Goal: Contribute content: Contribute content

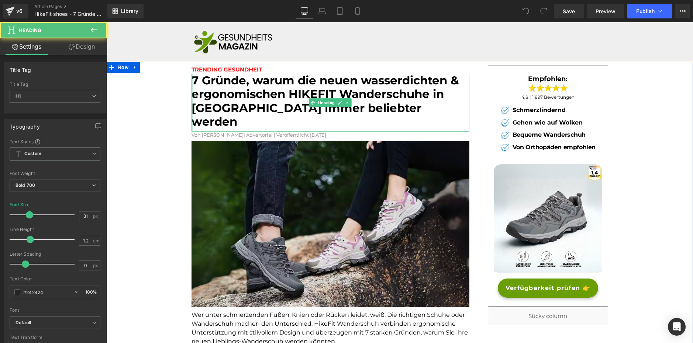
click at [191, 79] on div at bounding box center [192, 103] width 2 height 58
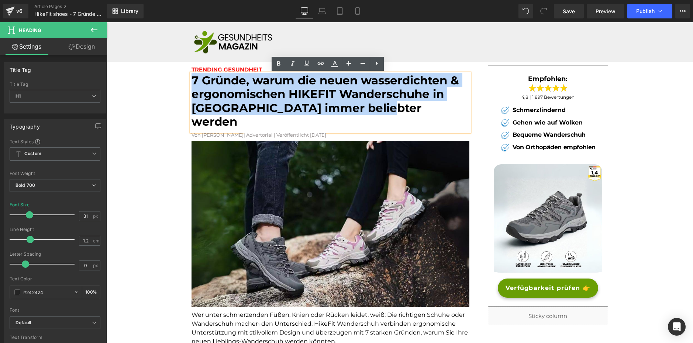
drag, startPoint x: 190, startPoint y: 79, endPoint x: 382, endPoint y: 107, distance: 193.4
click at [382, 107] on h1 "7 Gründe, warum die neuen wasserdichten & ergonomischen HIKEFIT Wanderschuhe in…" at bounding box center [330, 101] width 278 height 55
copy font "7 Gründe, warum die neuen wasserdichten & ergonomischen HIKEFIT Wanderschuhe in…"
click at [328, 98] on font "7 Gründe, warum die neuen wasserdichten & ergonomischen HIKEFIT Wanderschuhe in…" at bounding box center [324, 100] width 267 height 55
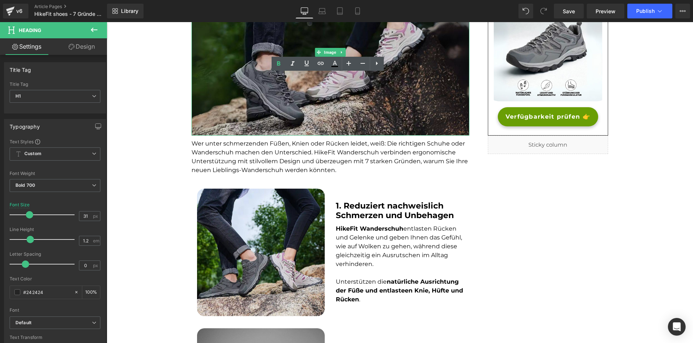
scroll to position [184, 0]
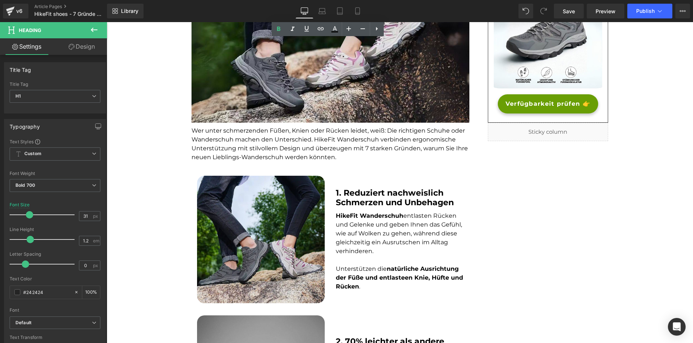
click at [107, 22] on div at bounding box center [107, 22] width 0 height 0
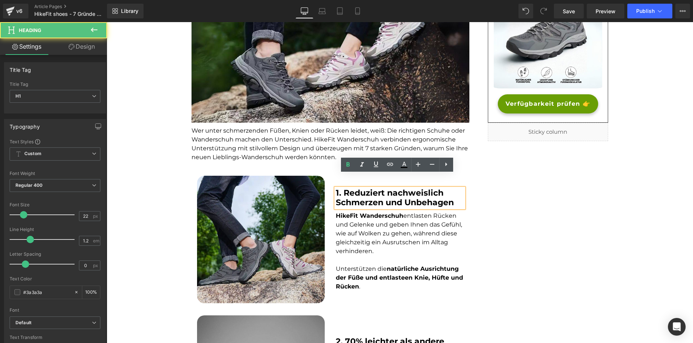
click at [362, 256] on p at bounding box center [400, 260] width 128 height 9
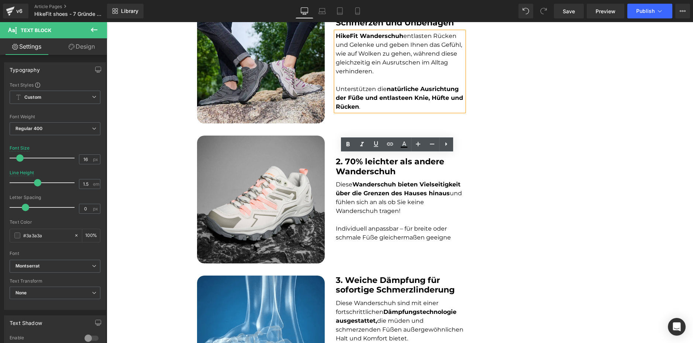
scroll to position [369, 0]
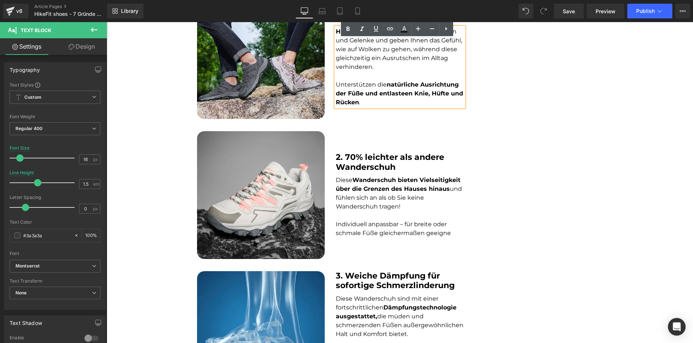
click at [369, 152] on b "2. 70% leichter als andere Wanderschuh" at bounding box center [390, 162] width 108 height 20
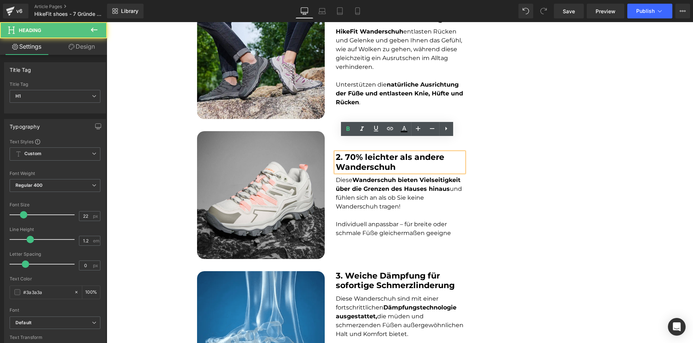
click at [354, 211] on p at bounding box center [400, 215] width 128 height 9
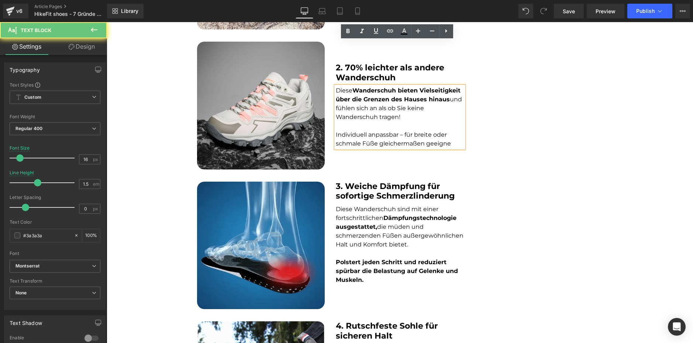
scroll to position [517, 0]
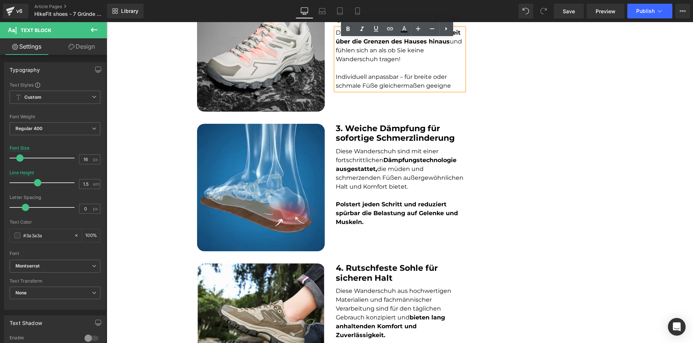
click at [364, 124] on strong "3. Weiche Dämpfung für sofortige Schmerzlinderung" at bounding box center [395, 134] width 119 height 20
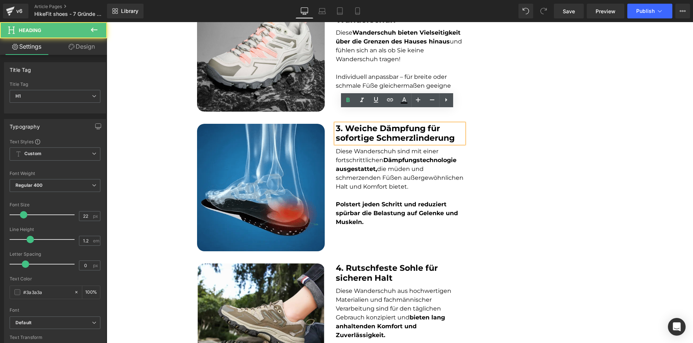
click at [371, 175] on font "Diese Wanderschuh sind mit einer fortschrittlichen Dämpfungstechnologie ausgest…" at bounding box center [400, 169] width 128 height 42
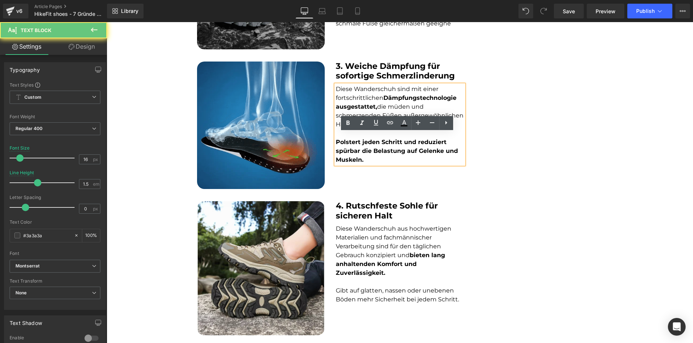
scroll to position [664, 0]
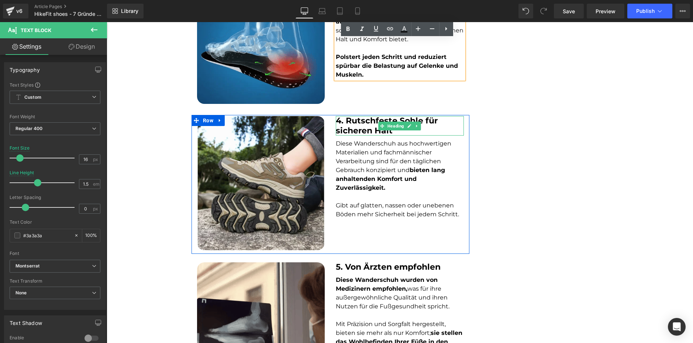
click at [356, 116] on strong "4. Rutschfeste Sohle für sicheren Halt" at bounding box center [387, 126] width 102 height 20
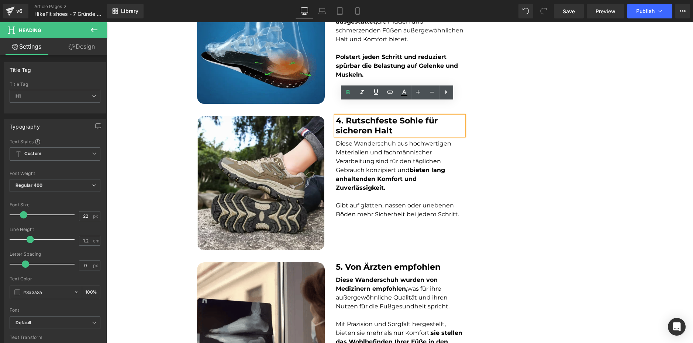
click at [365, 159] on span "Diese Wanderschuh aus hochwertigen Materialien und fachmännischer Verarbeitung …" at bounding box center [393, 165] width 115 height 51
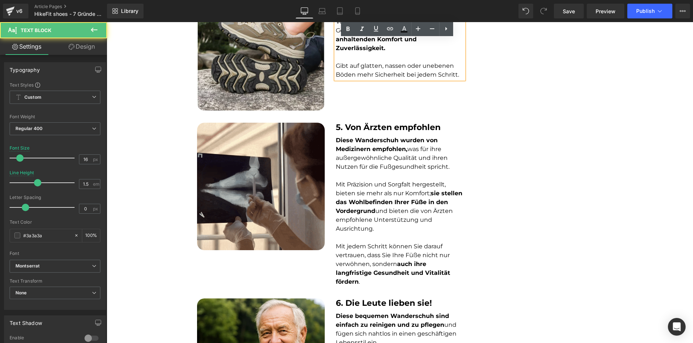
scroll to position [812, 0]
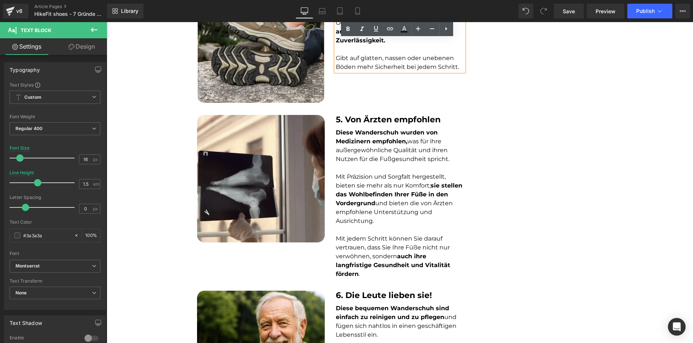
click at [364, 115] on div "5. Von Ärzten empfohlen Heading" at bounding box center [400, 120] width 128 height 10
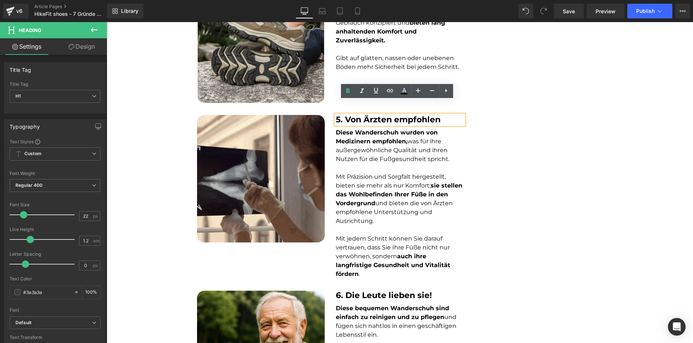
click at [358, 164] on p at bounding box center [400, 168] width 128 height 9
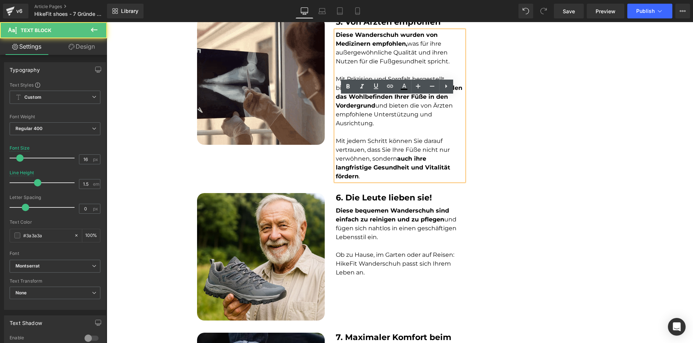
scroll to position [922, 0]
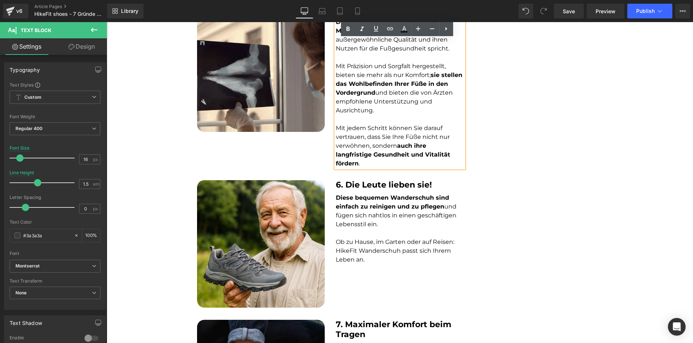
click at [367, 180] on b "6. Die Leute lieben sie!" at bounding box center [384, 185] width 96 height 10
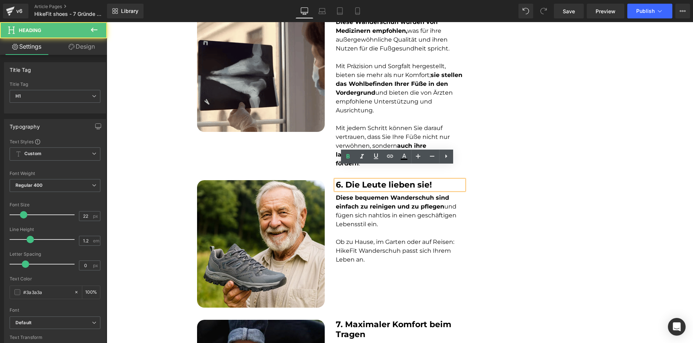
click at [358, 203] on font "Diese bequemen Wanderschuh sind einfach zu reinigen und zu pflegen und fügen si…" at bounding box center [396, 211] width 121 height 34
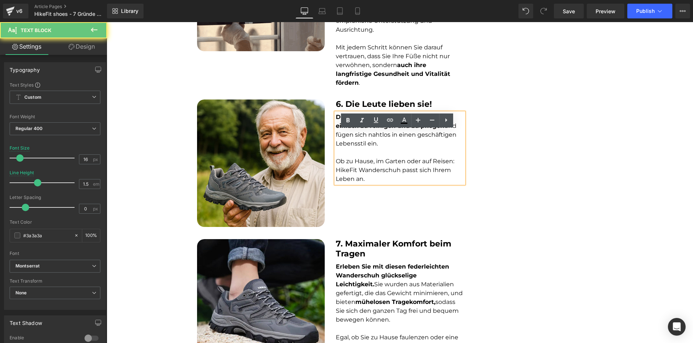
scroll to position [1033, 0]
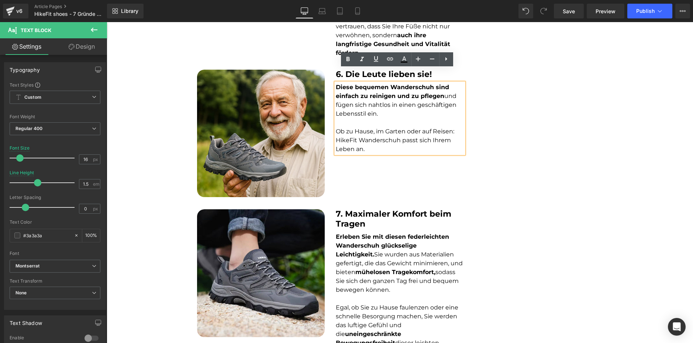
click at [353, 209] on strong "7. Maximaler Komfort beim Tragen" at bounding box center [393, 219] width 115 height 20
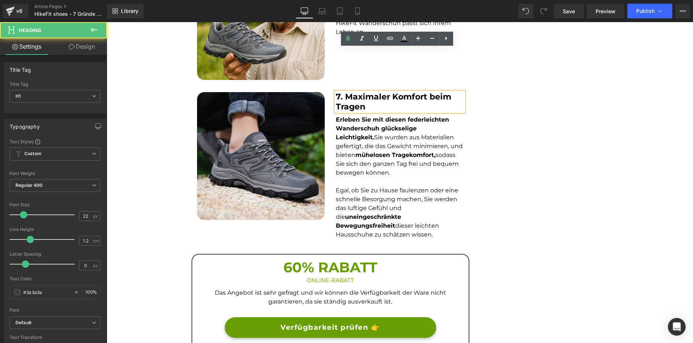
scroll to position [1181, 0]
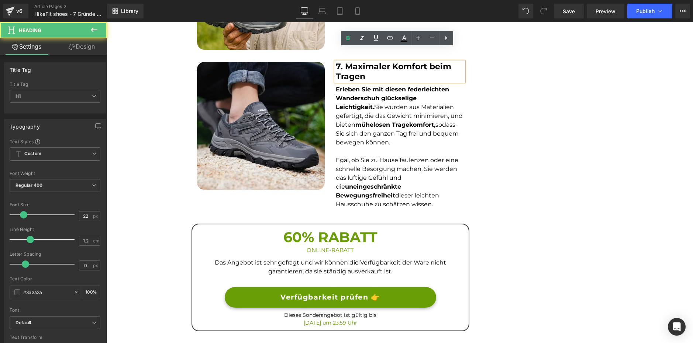
click at [363, 168] on p "Egal, ob Sie zu Hause faulenzen oder eine schnelle Besorgung machen, Sie werden…" at bounding box center [400, 182] width 128 height 53
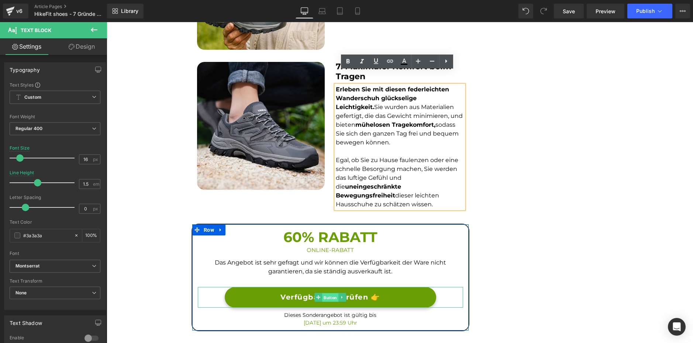
click at [324, 294] on span "Button" at bounding box center [330, 298] width 16 height 9
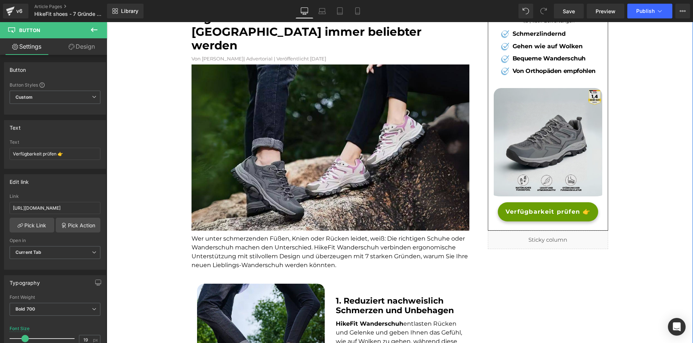
scroll to position [37, 0]
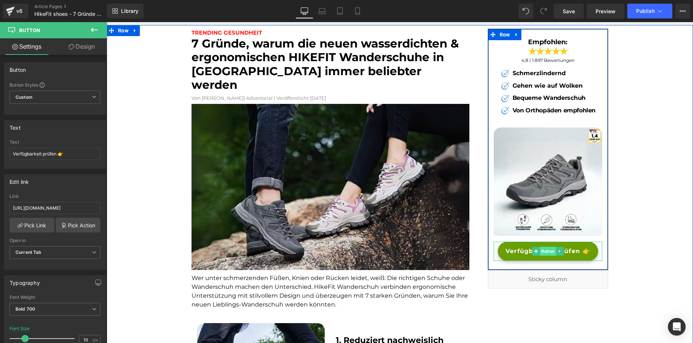
click at [542, 255] on span "Button" at bounding box center [548, 251] width 16 height 9
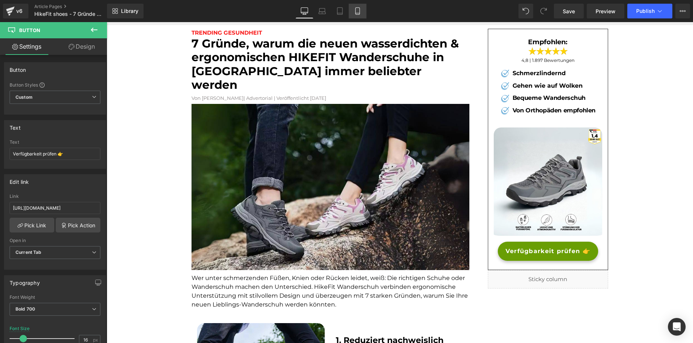
click at [356, 15] on link "Mobile" at bounding box center [358, 11] width 18 height 15
type input "14"
type input "100"
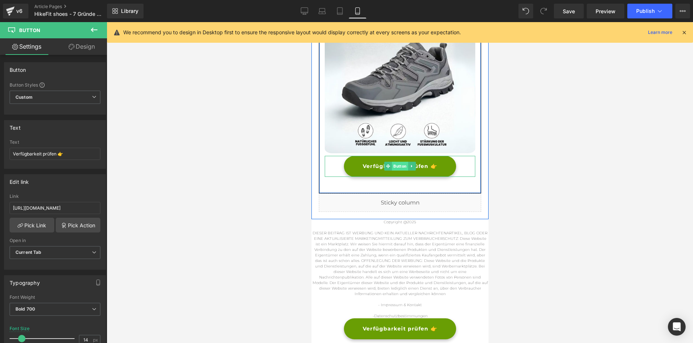
click at [392, 162] on span "Button" at bounding box center [399, 166] width 16 height 9
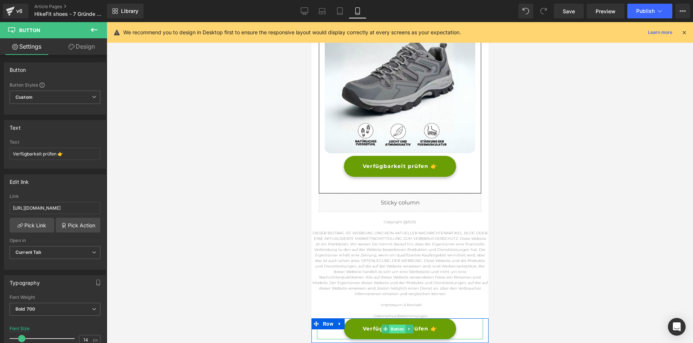
click at [399, 329] on span "Button" at bounding box center [397, 329] width 16 height 9
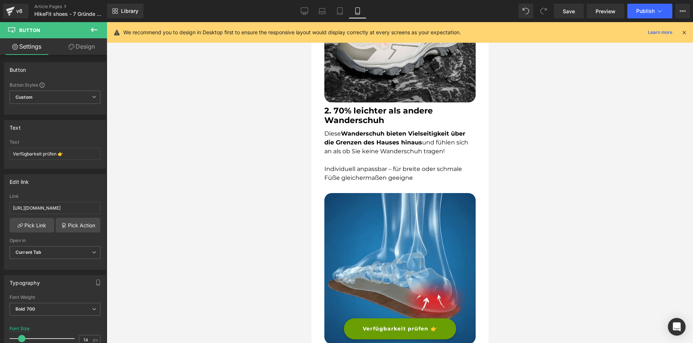
scroll to position [627, 0]
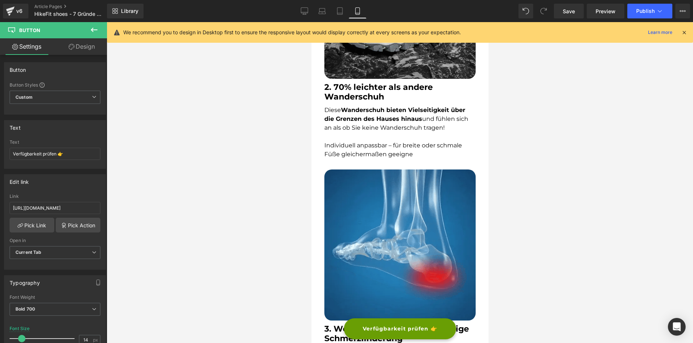
click at [683, 34] on icon at bounding box center [684, 32] width 7 height 7
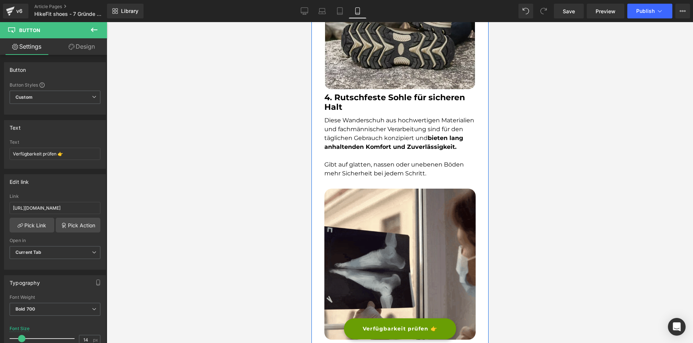
scroll to position [1254, 0]
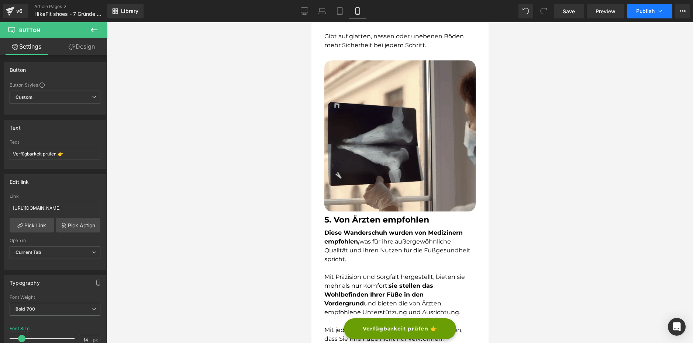
click at [651, 8] on span "Publish" at bounding box center [645, 11] width 18 height 6
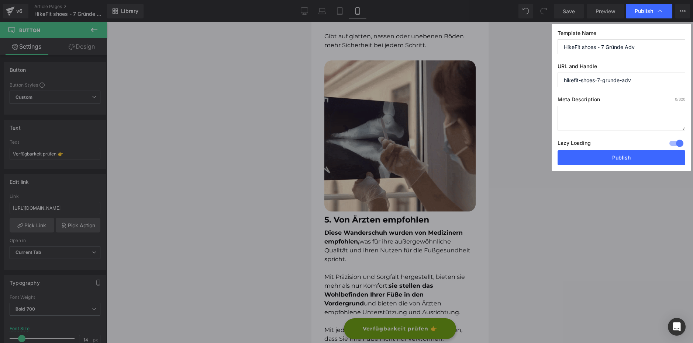
click at [672, 140] on div at bounding box center [676, 144] width 18 height 12
click at [607, 155] on button "Publish" at bounding box center [621, 158] width 128 height 15
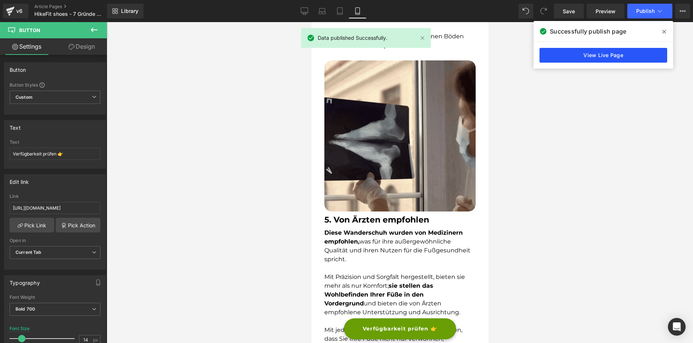
click at [607, 60] on link "View Live Page" at bounding box center [603, 55] width 128 height 15
